Goal: Task Accomplishment & Management: Manage account settings

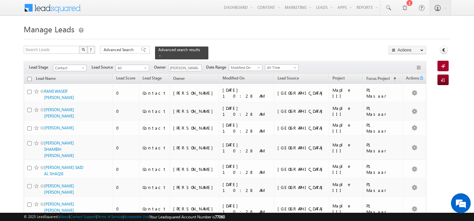
click at [30, 77] on input "checkbox" at bounding box center [29, 79] width 4 height 4
checkbox input "true"
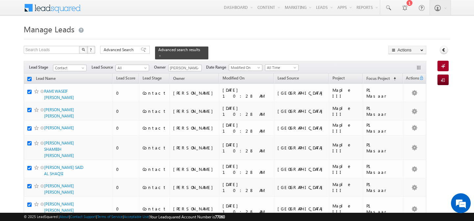
checkbox input "true"
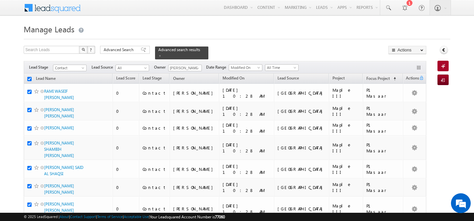
checkbox input "true"
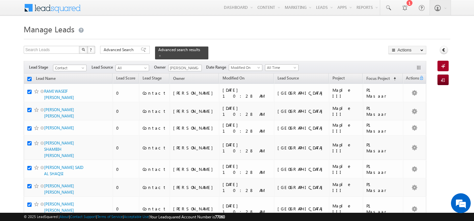
checkbox input "true"
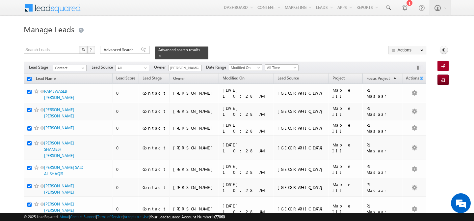
checkbox input "true"
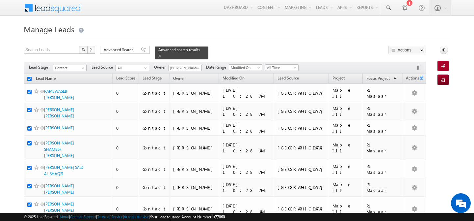
checkbox input "true"
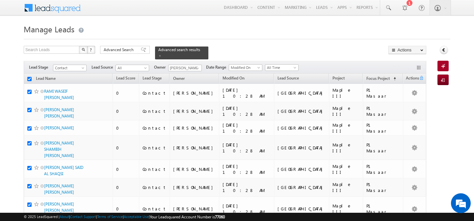
checkbox input "true"
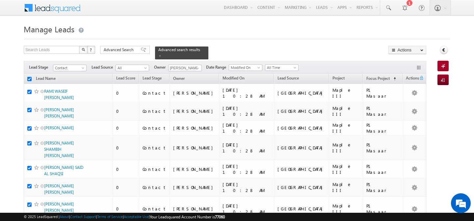
checkbox input "true"
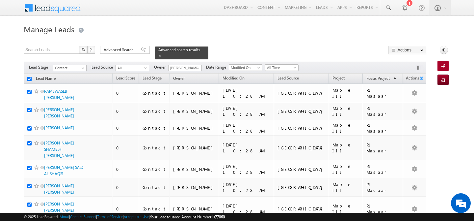
checkbox input "true"
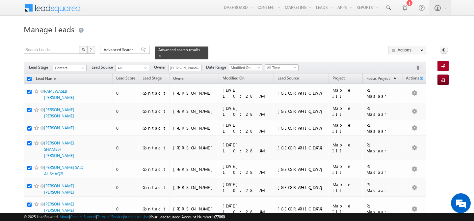
checkbox input "true"
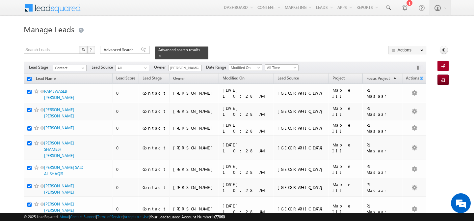
checkbox input "true"
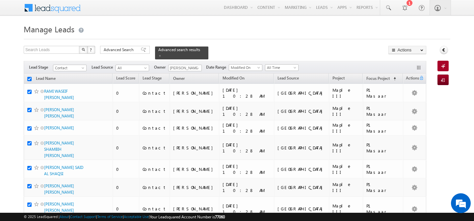
checkbox input "true"
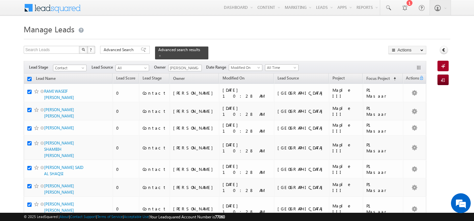
checkbox input "true"
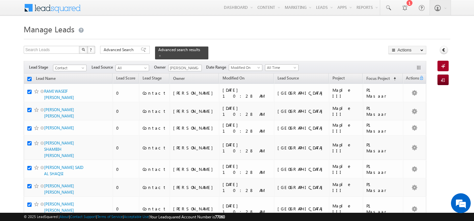
checkbox input "true"
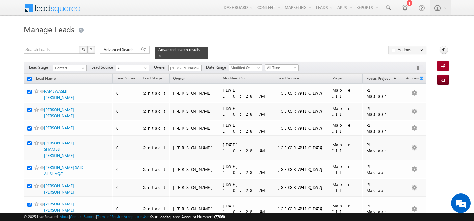
checkbox input "true"
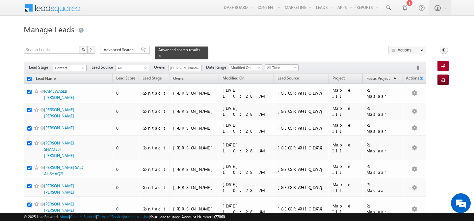
checkbox input "true"
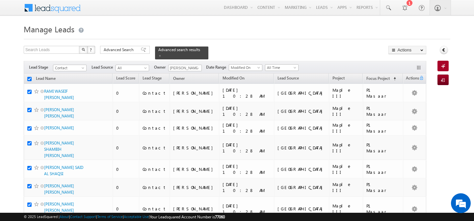
checkbox input "true"
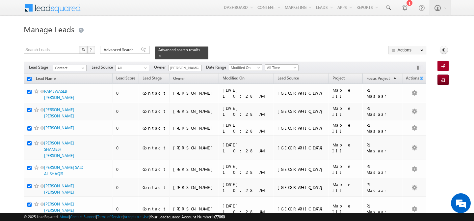
checkbox input "true"
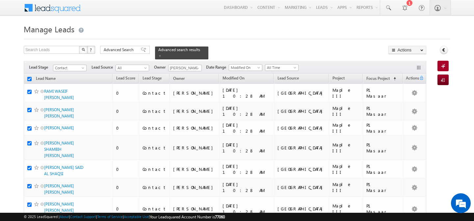
checkbox input "true"
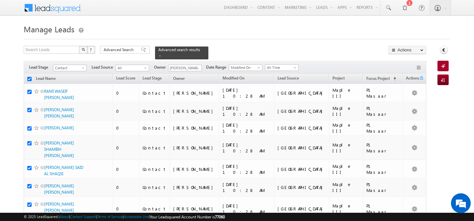
checkbox input "true"
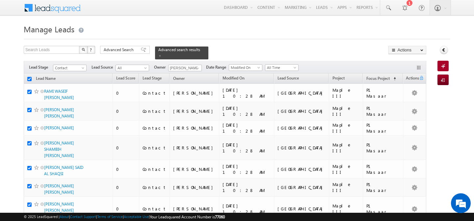
checkbox input "true"
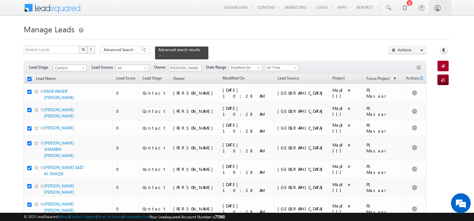
checkbox input "true"
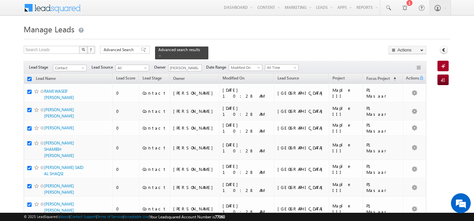
checkbox input "true"
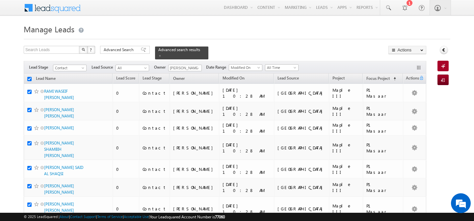
checkbox input "true"
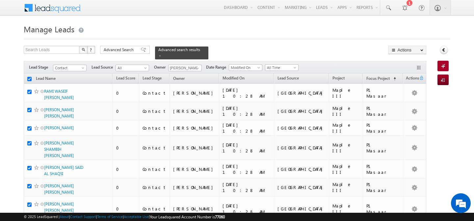
checkbox input "true"
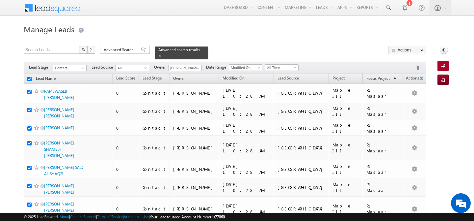
checkbox input "true"
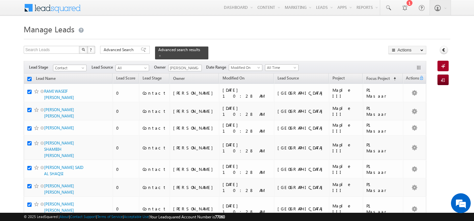
checkbox input "true"
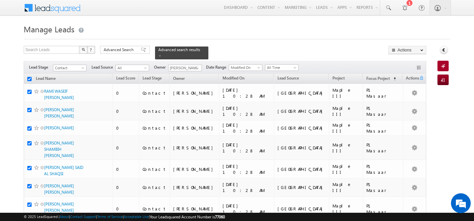
checkbox input "true"
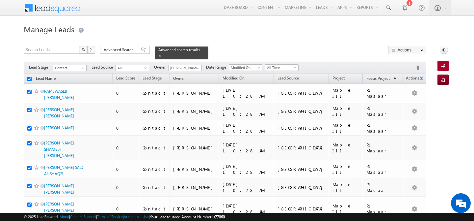
checkbox input "true"
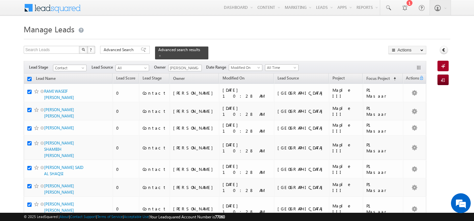
checkbox input "true"
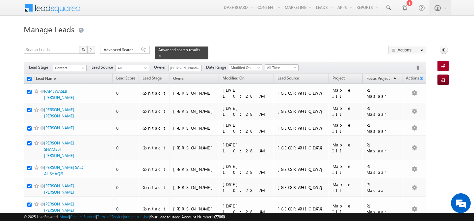
checkbox input "true"
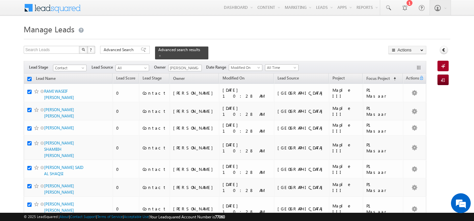
checkbox input "true"
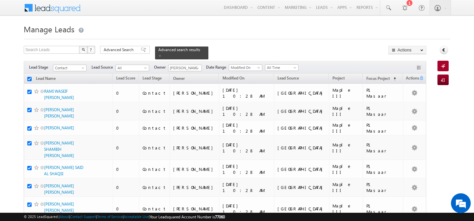
checkbox input "true"
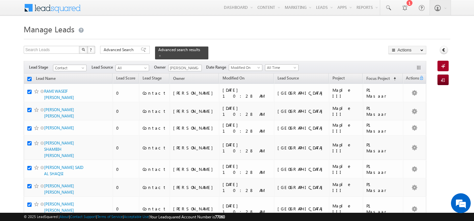
checkbox input "true"
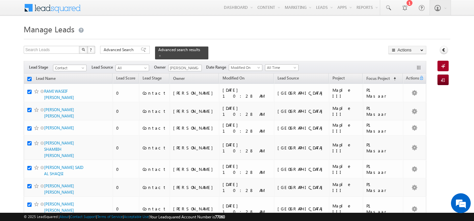
checkbox input "true"
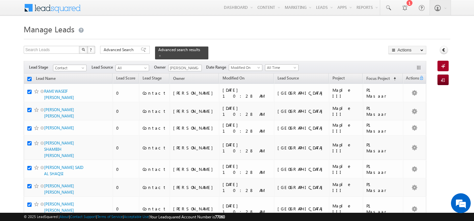
checkbox input "true"
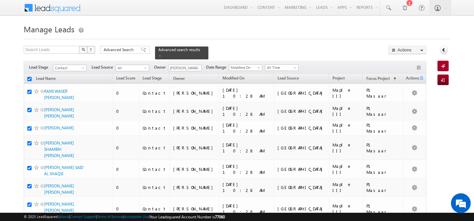
checkbox input "true"
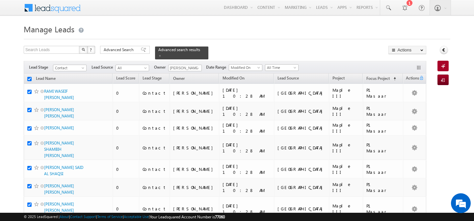
checkbox input "true"
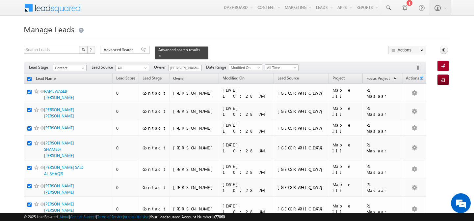
checkbox input "true"
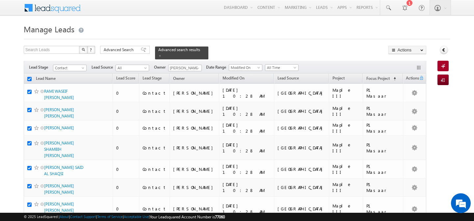
checkbox input "true"
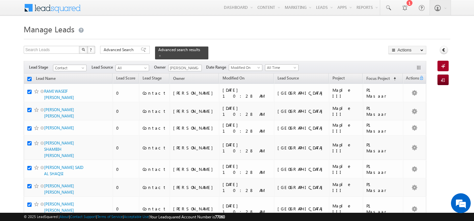
checkbox input "true"
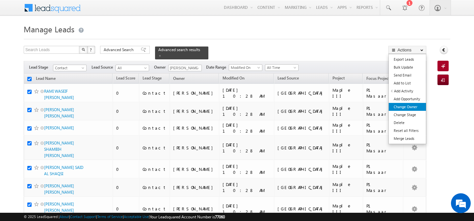
click at [406, 107] on link "Change Owner" at bounding box center [407, 107] width 37 height 8
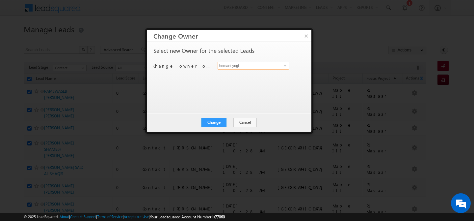
click at [240, 67] on input "hemant yogi" at bounding box center [253, 66] width 71 height 8
click at [239, 76] on span "[PERSON_NAME][EMAIL_ADDRESS][PERSON_NAME][DOMAIN_NAME]" at bounding box center [249, 78] width 59 height 5
click at [209, 124] on button "Change" at bounding box center [213, 122] width 25 height 9
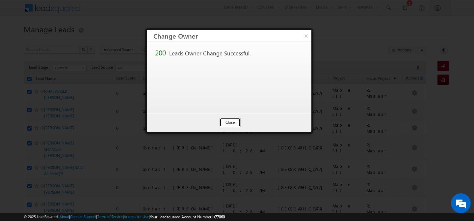
click at [229, 120] on button "Close" at bounding box center [230, 122] width 21 height 9
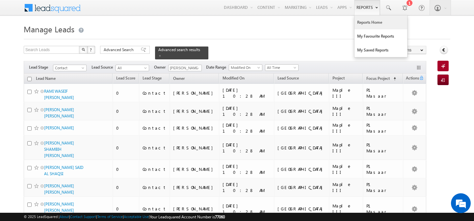
click at [365, 28] on link "Reports Home" at bounding box center [381, 22] width 53 height 14
